Goal: Task Accomplishment & Management: Manage account settings

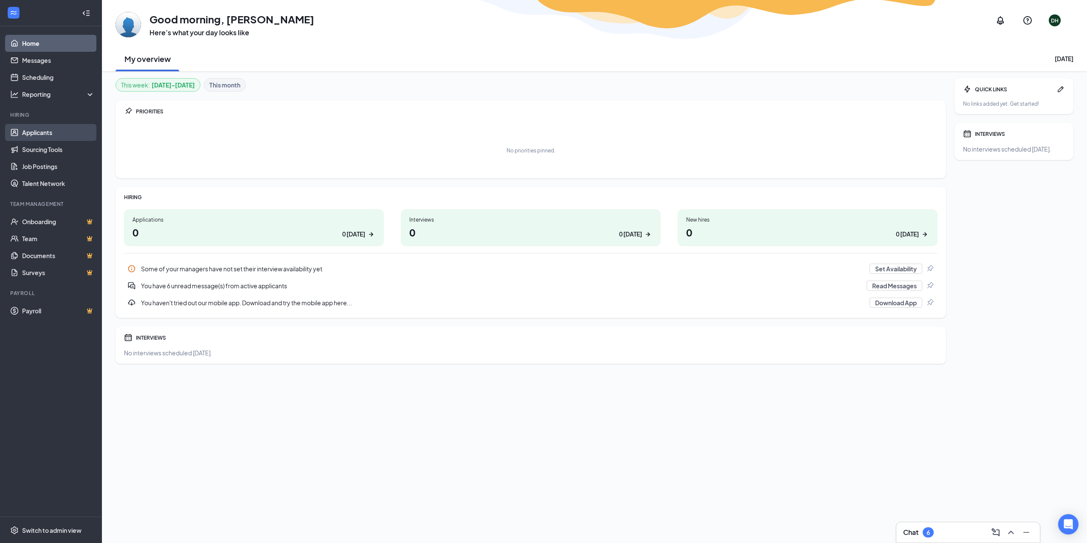
click at [34, 132] on link "Applicants" at bounding box center [58, 132] width 73 height 17
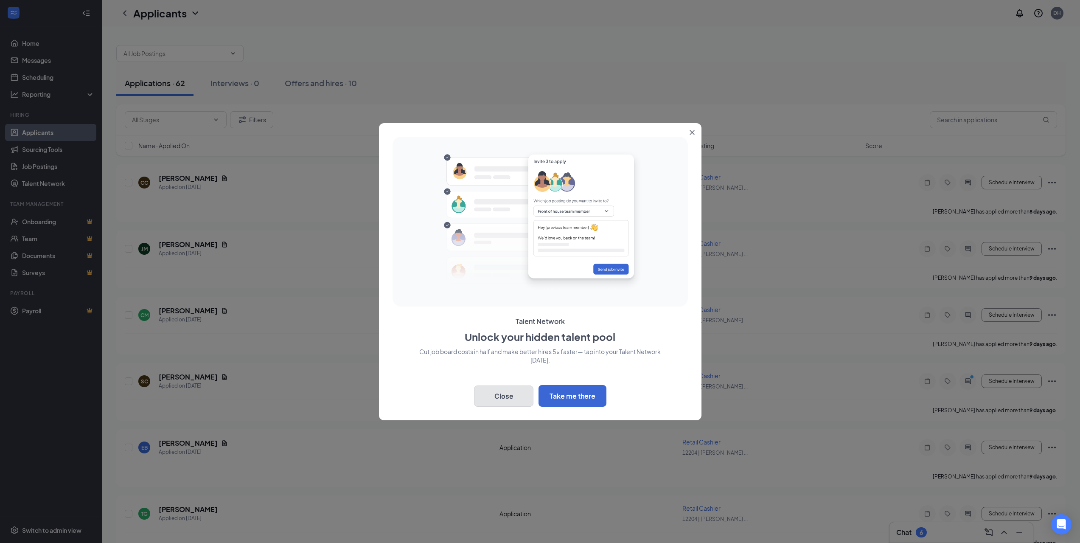
click at [504, 400] on button "Close" at bounding box center [503, 395] width 59 height 21
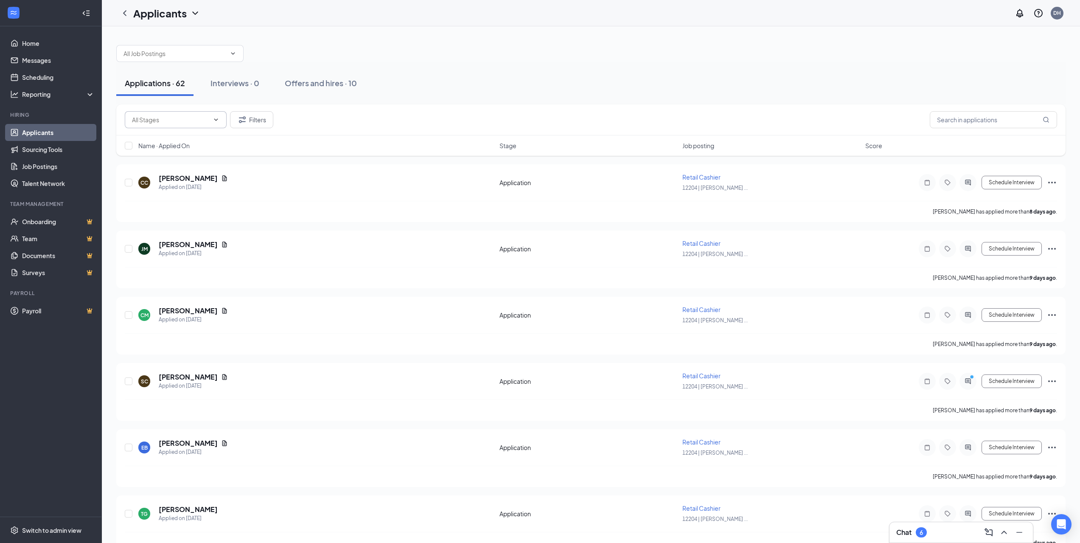
click at [217, 121] on icon "ChevronDown" at bounding box center [216, 119] width 7 height 7
click at [273, 195] on div "CC [PERSON_NAME] Applied on [DATE] Application Retail Cashier 12204 | [PERSON_N…" at bounding box center [591, 187] width 933 height 28
click at [131, 147] on input "checkbox" at bounding box center [129, 146] width 8 height 8
checkbox input "true"
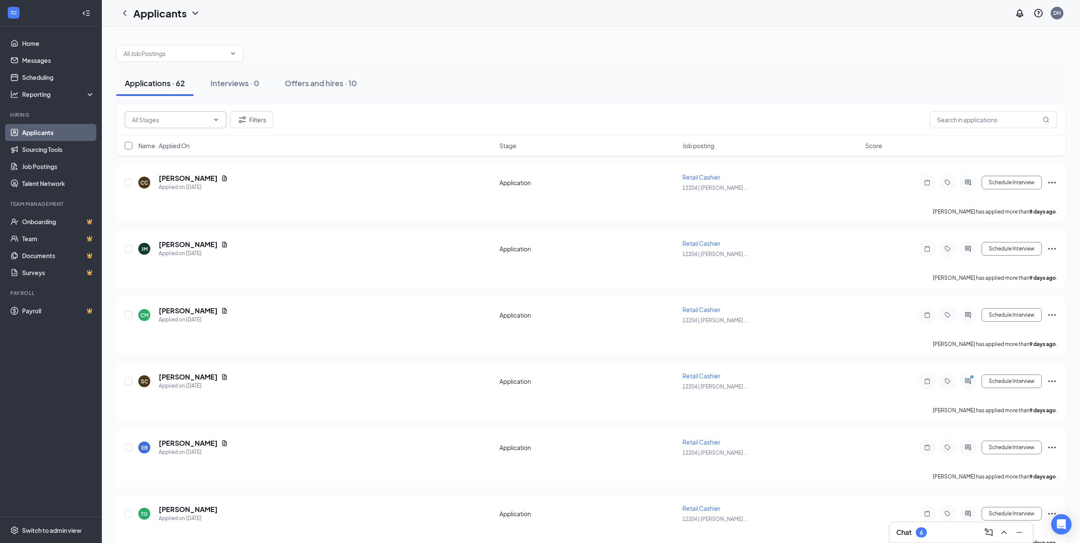
checkbox input "true"
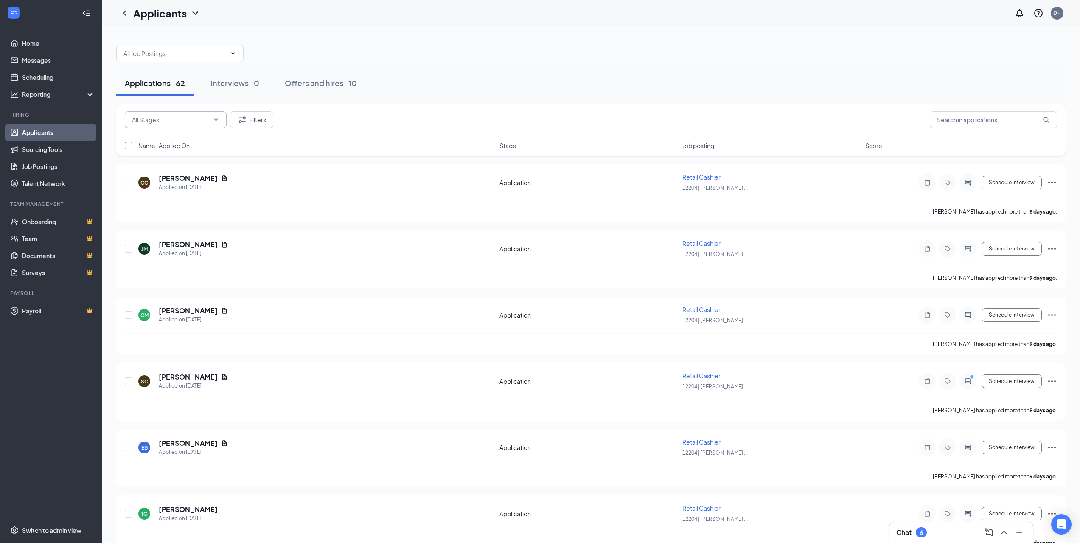
checkbox input "true"
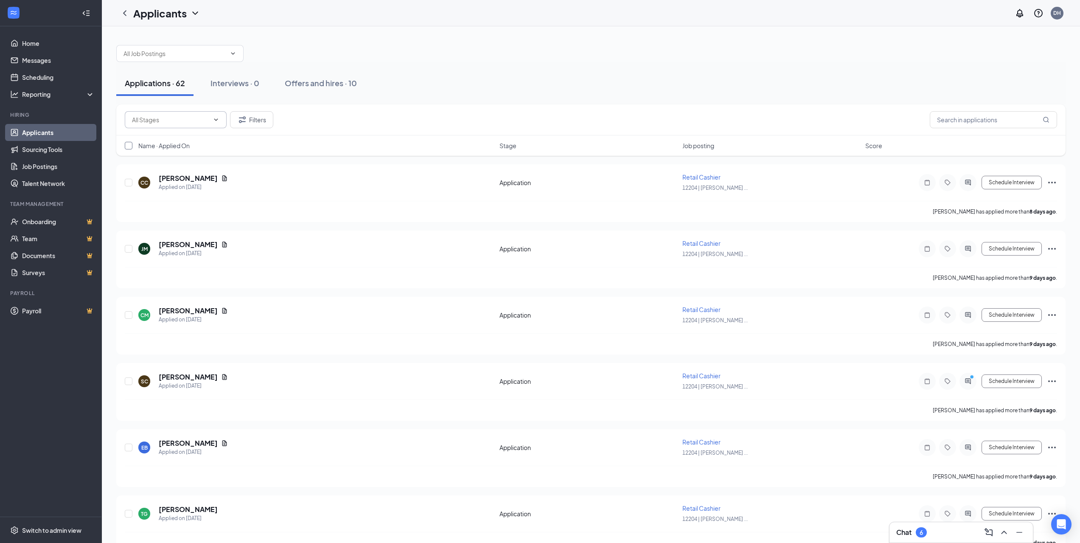
checkbox input "true"
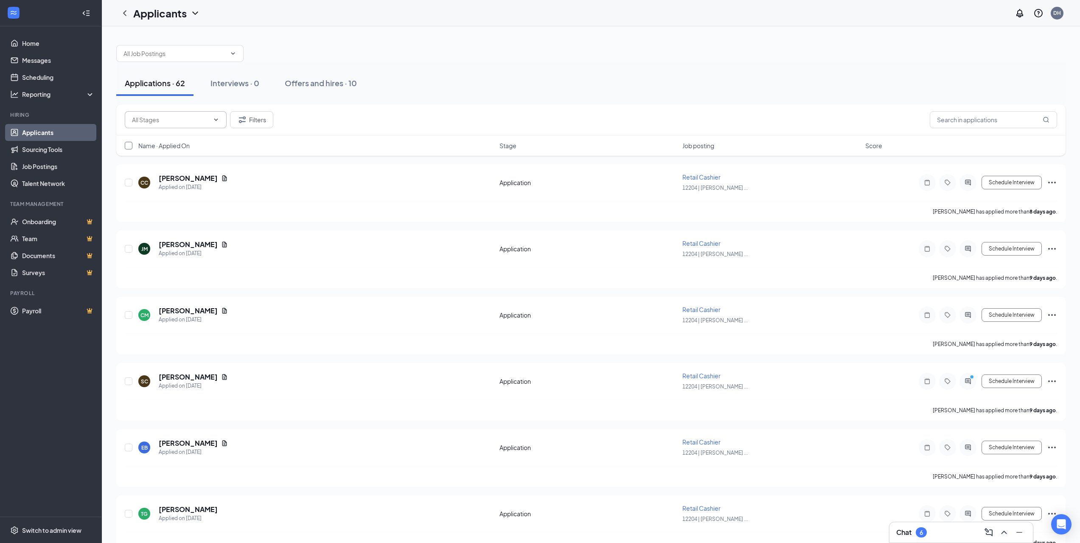
checkbox input "true"
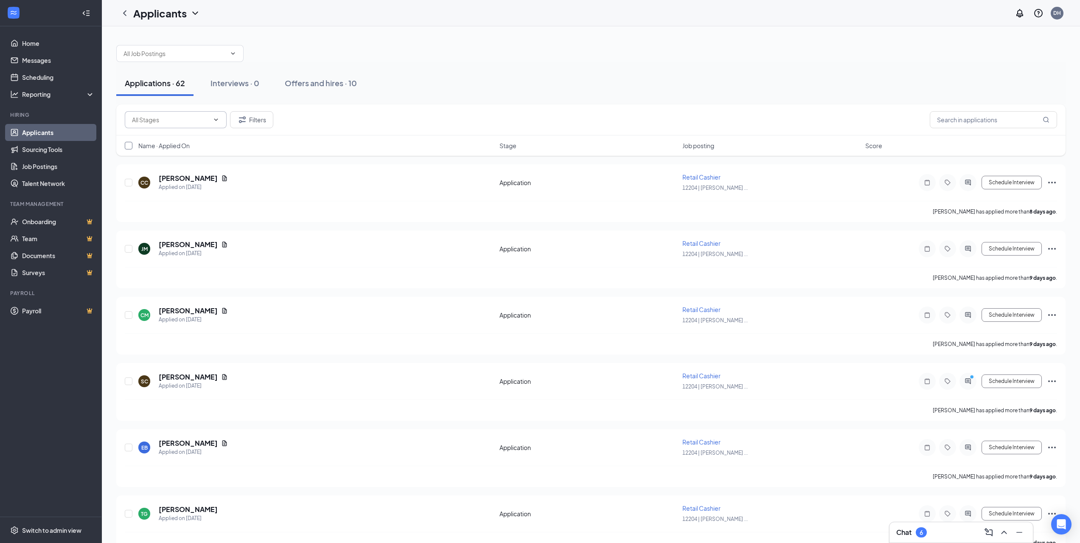
checkbox input "true"
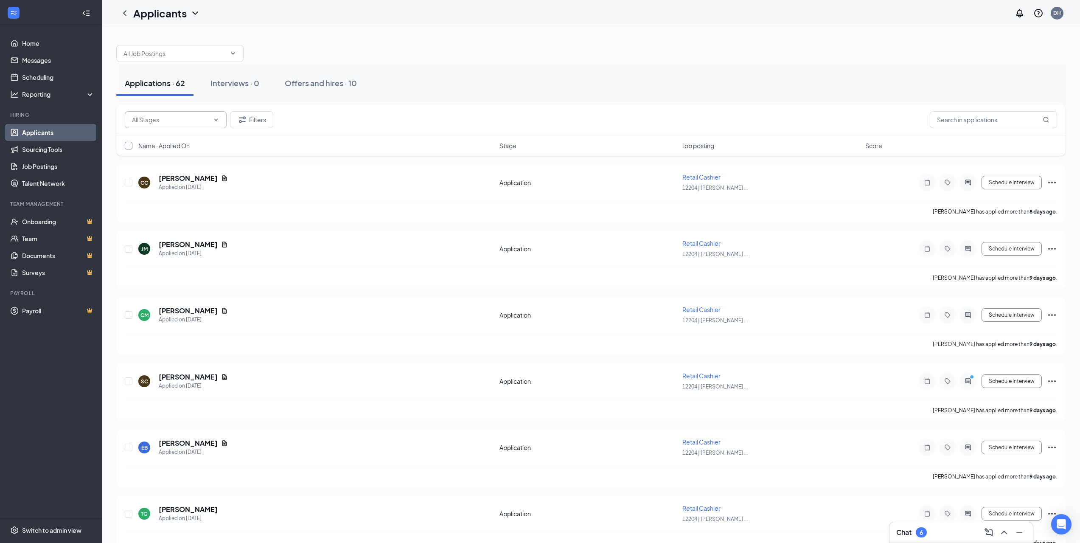
checkbox input "true"
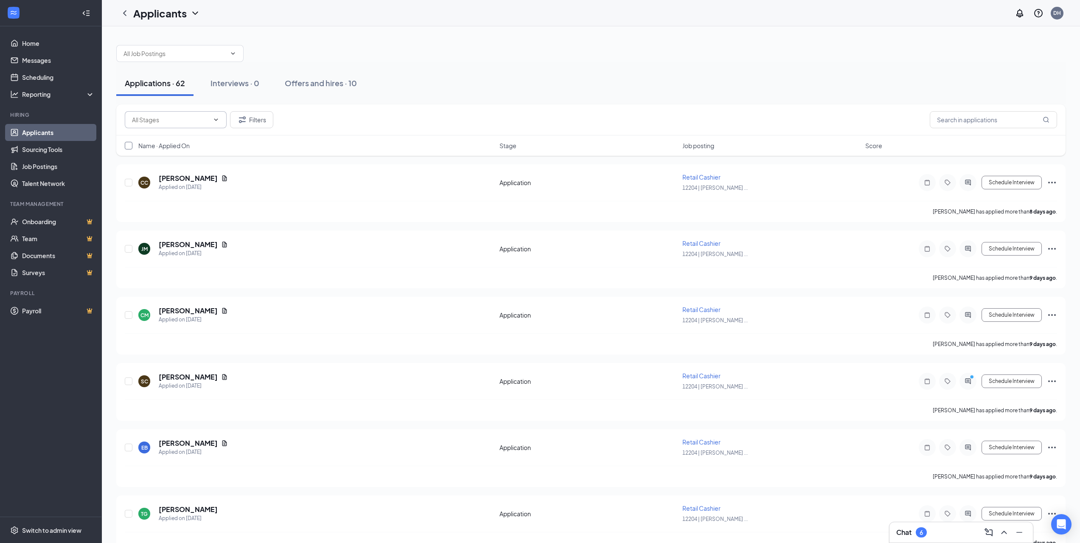
checkbox input "true"
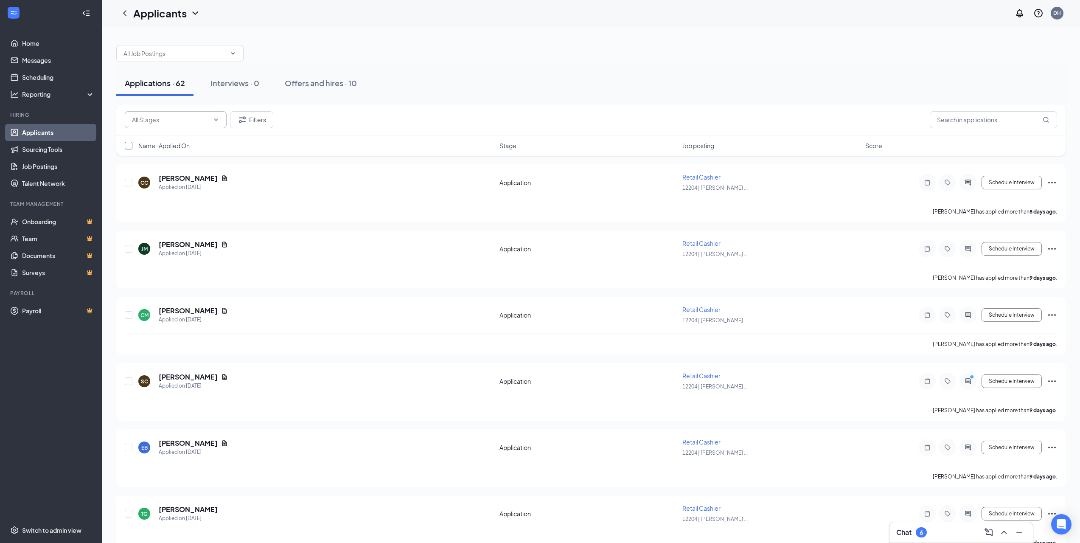
checkbox input "true"
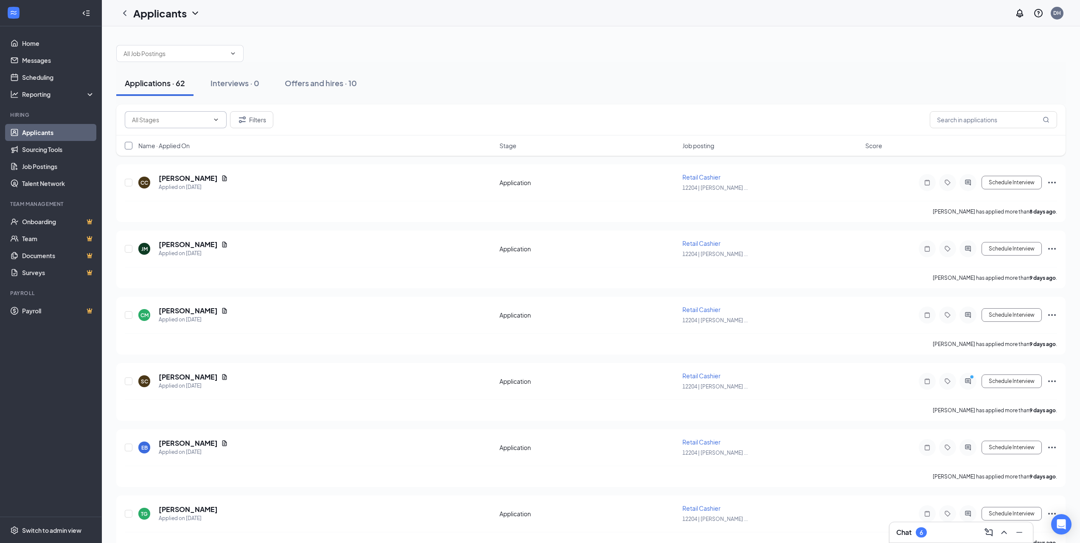
checkbox input "true"
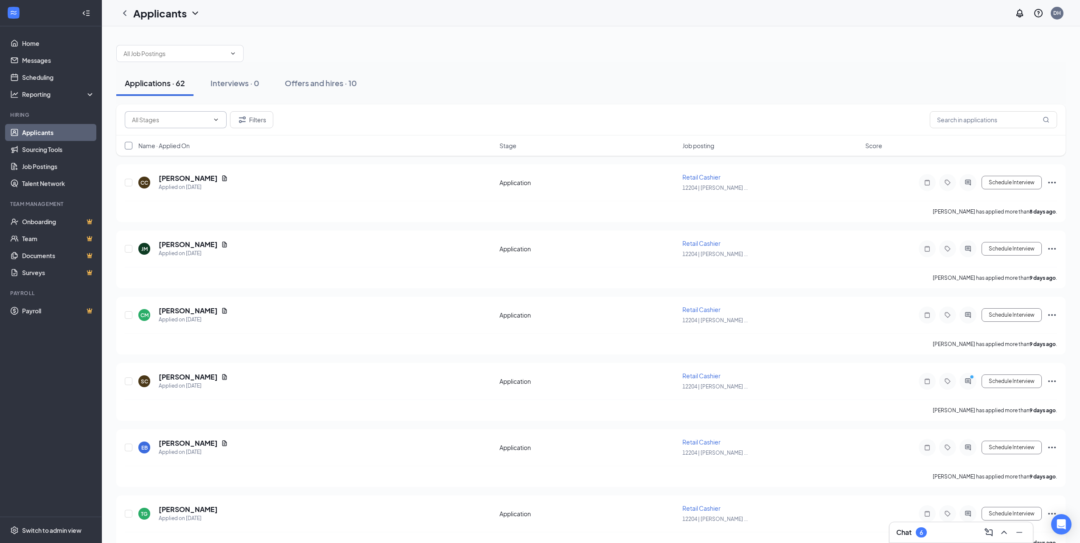
checkbox input "true"
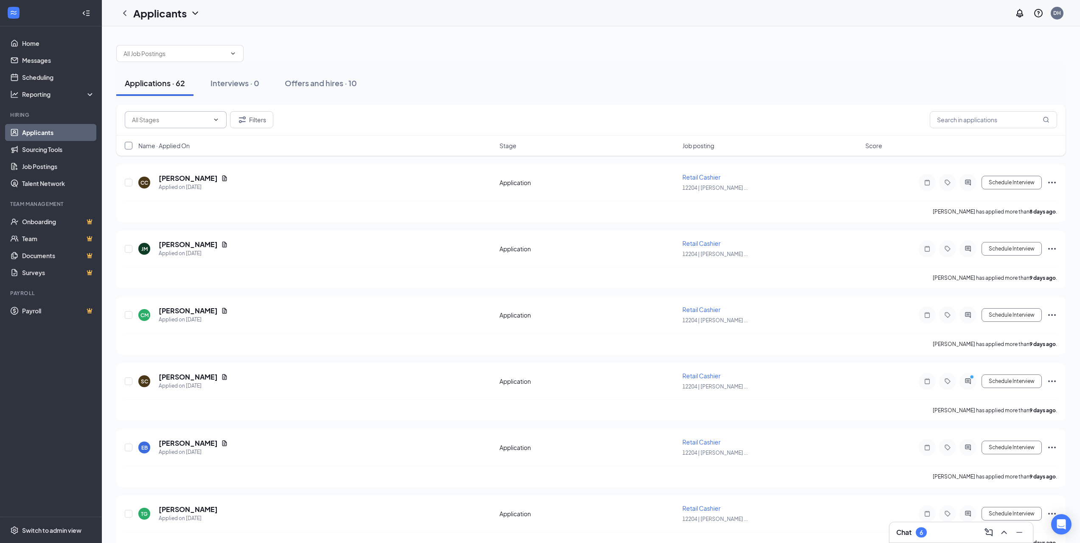
checkbox input "true"
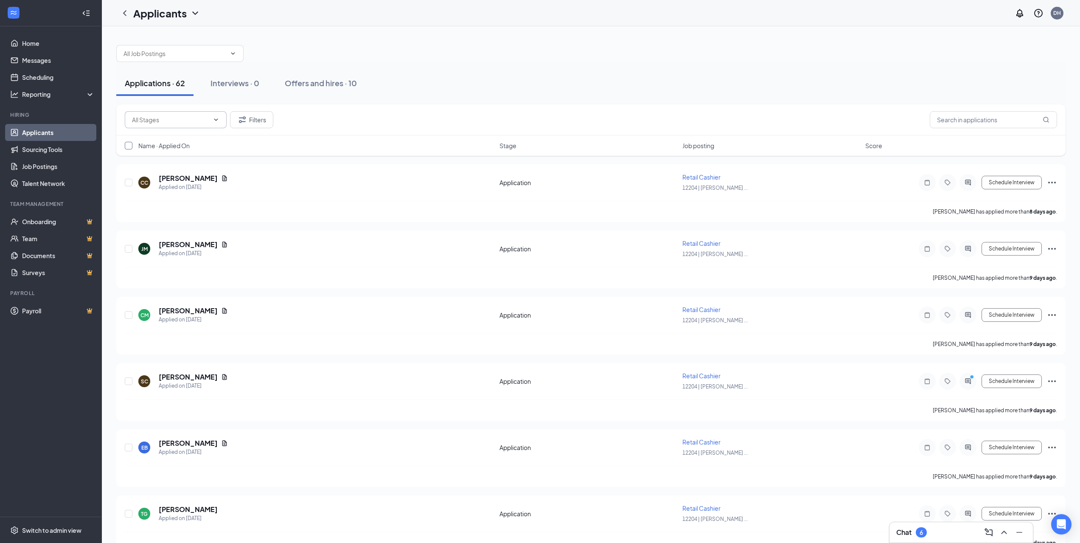
checkbox input "true"
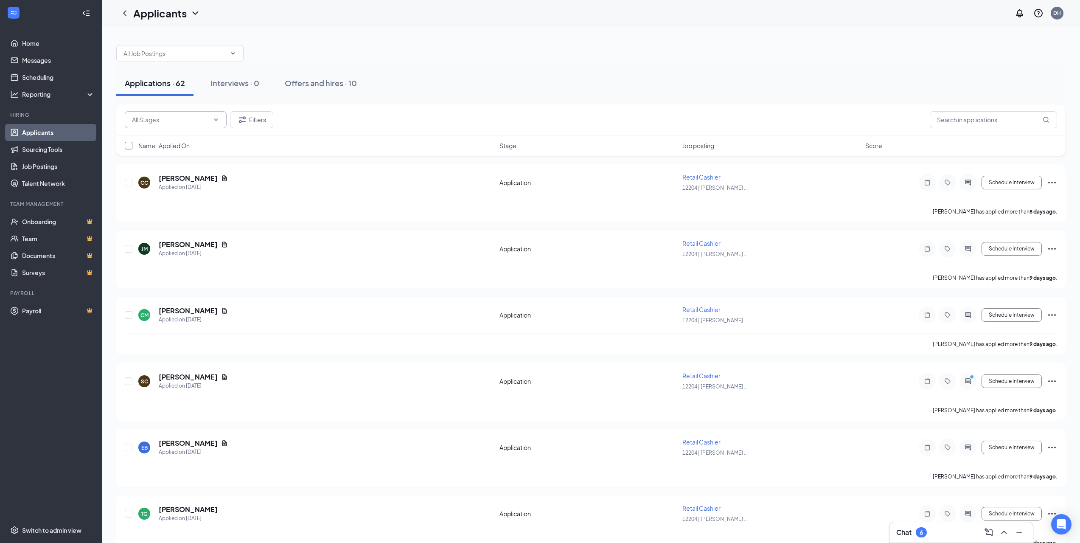
checkbox input "true"
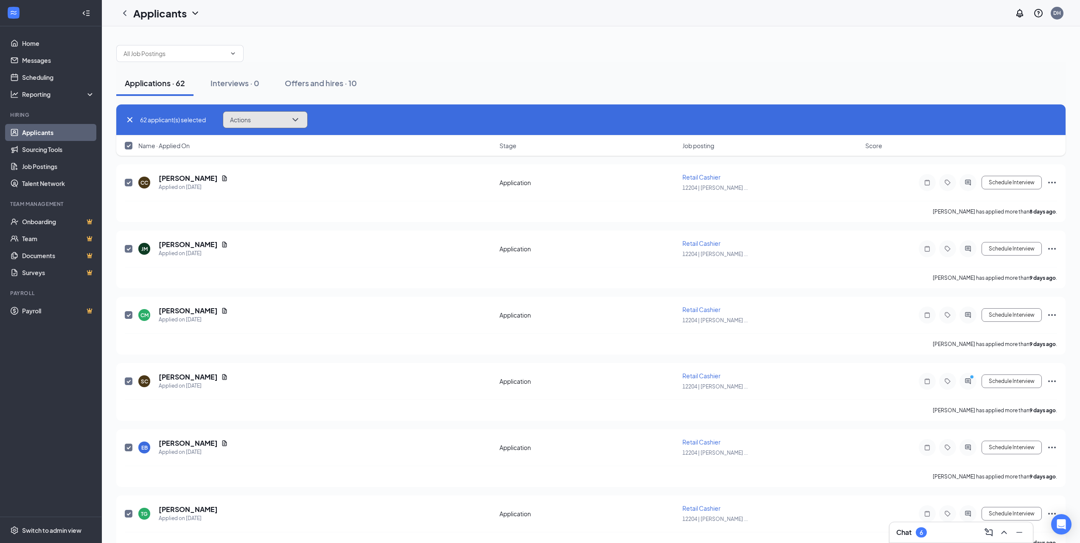
click at [298, 119] on icon "ChevronDown" at bounding box center [295, 119] width 6 height 3
click at [250, 225] on p "Reject" at bounding box center [267, 223] width 73 height 8
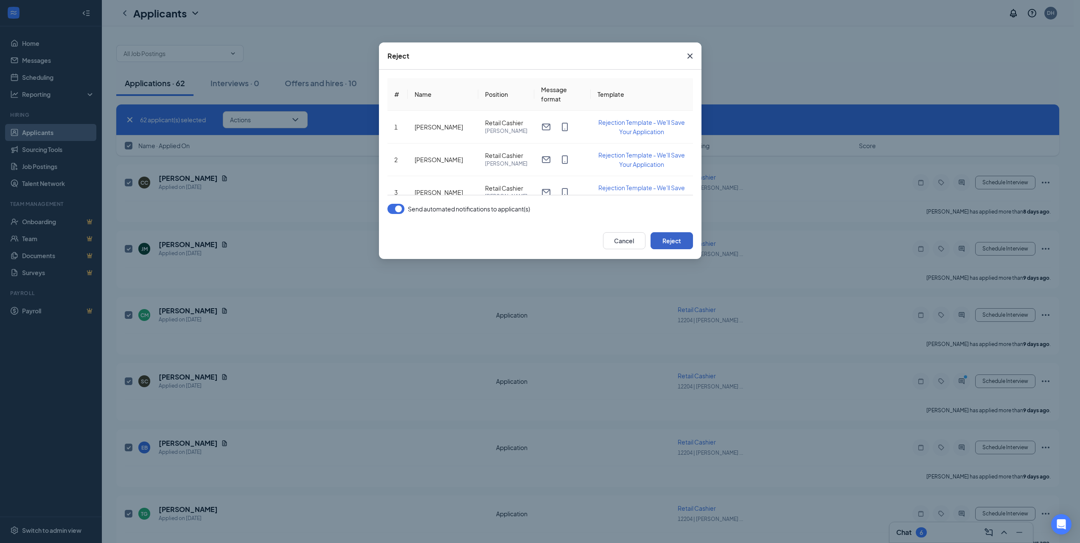
click at [672, 242] on button "Reject" at bounding box center [672, 240] width 42 height 17
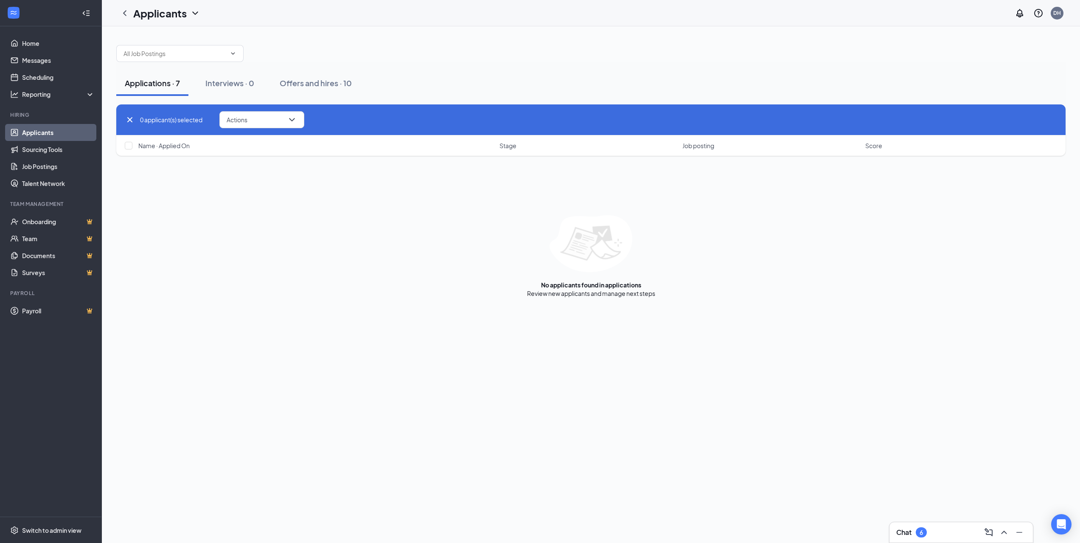
checkbox input "false"
